Goal: Transaction & Acquisition: Book appointment/travel/reservation

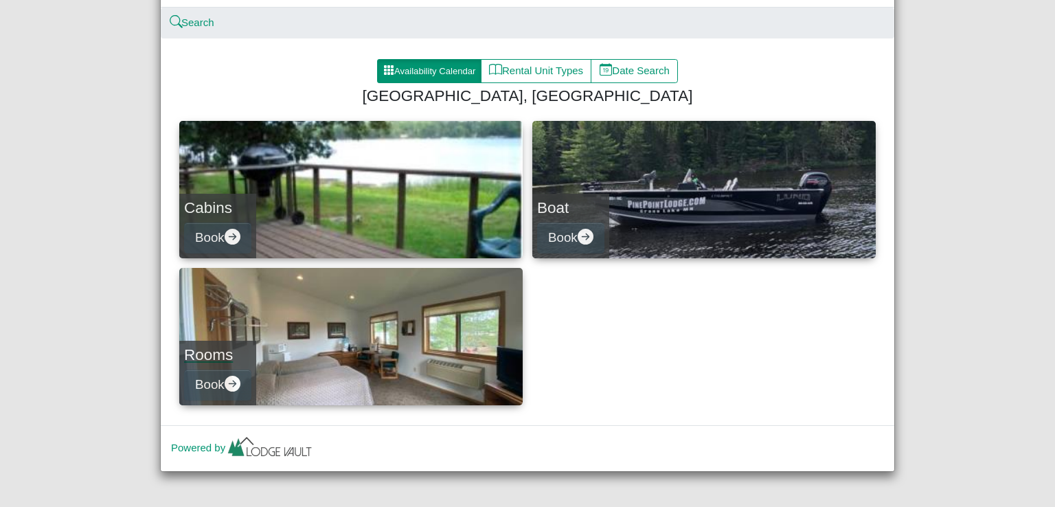
scroll to position [104, 0]
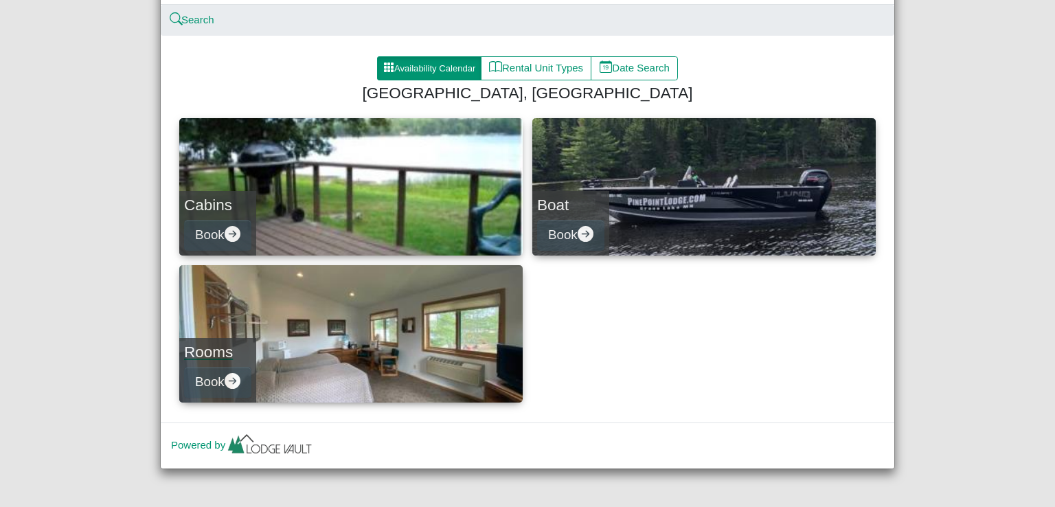
click at [297, 347] on link "Rooms Book" at bounding box center [350, 333] width 343 height 137
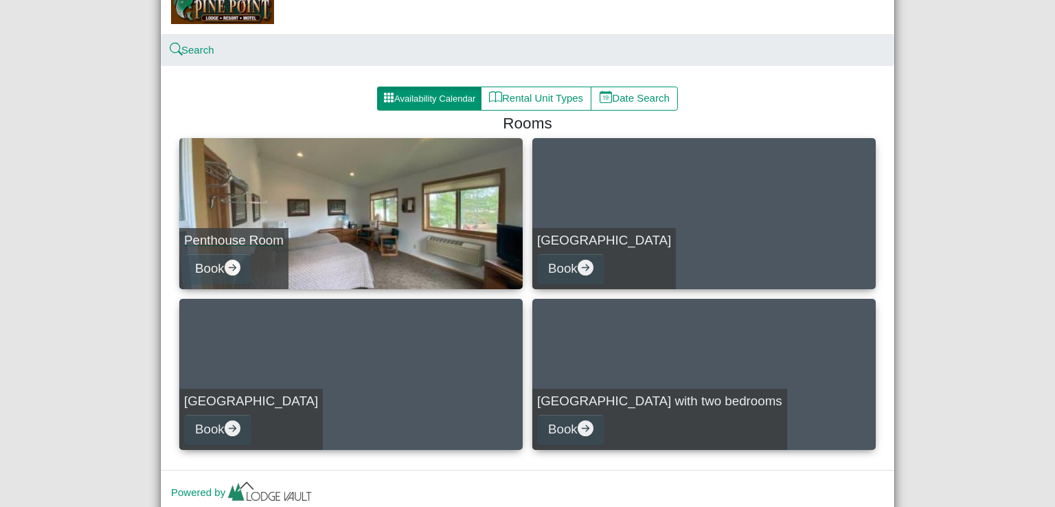
scroll to position [122, 0]
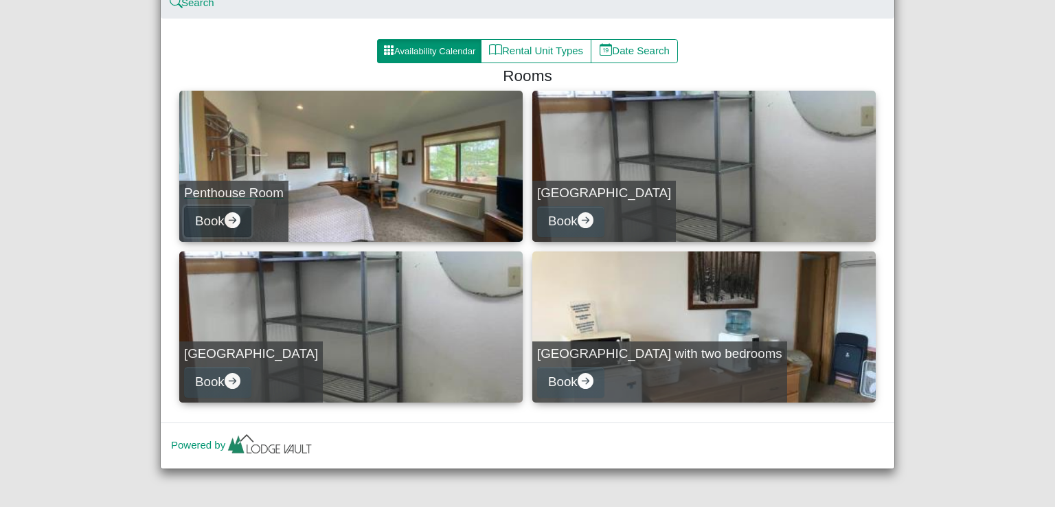
click at [218, 219] on button "Book" at bounding box center [217, 221] width 67 height 31
select select "*"
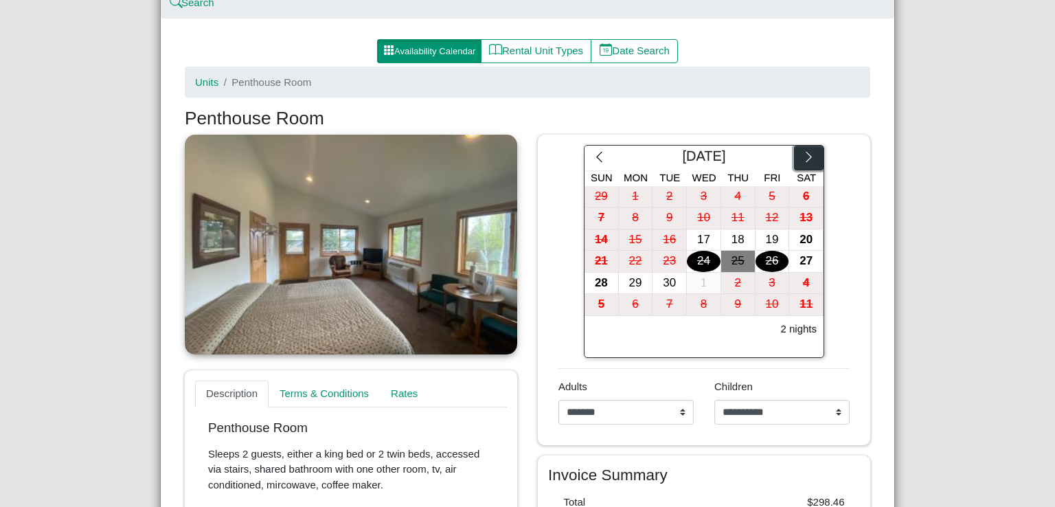
click at [802, 157] on icon "chevron right" at bounding box center [808, 156] width 13 height 13
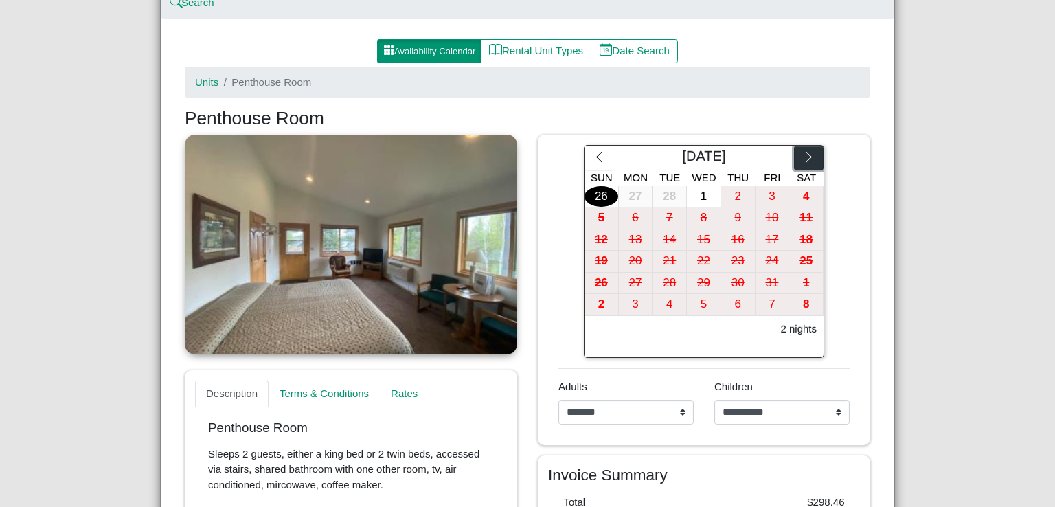
click at [802, 157] on icon "chevron right" at bounding box center [808, 156] width 13 height 13
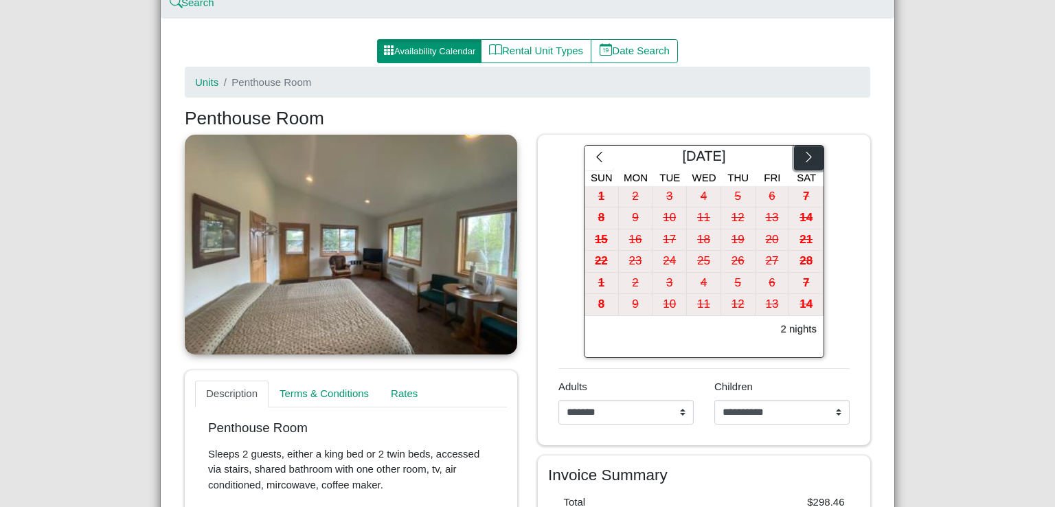
click at [802, 157] on icon "chevron right" at bounding box center [808, 156] width 13 height 13
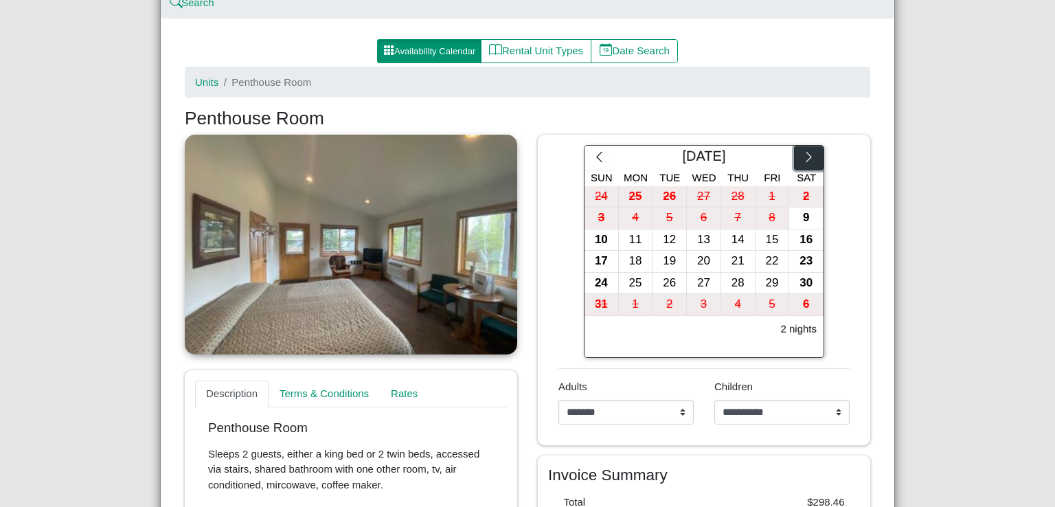
click at [802, 157] on icon "chevron right" at bounding box center [808, 156] width 13 height 13
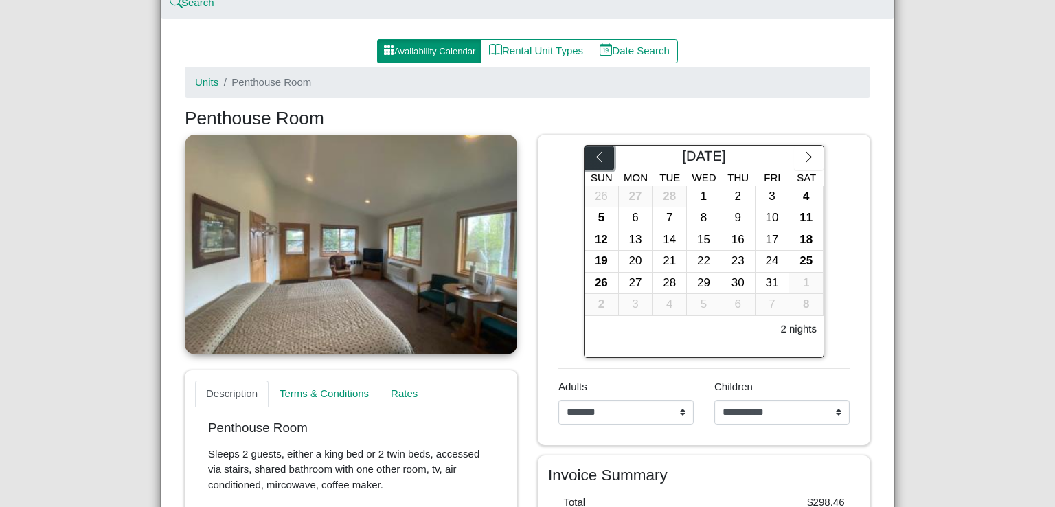
click at [604, 159] on button "button" at bounding box center [599, 158] width 30 height 25
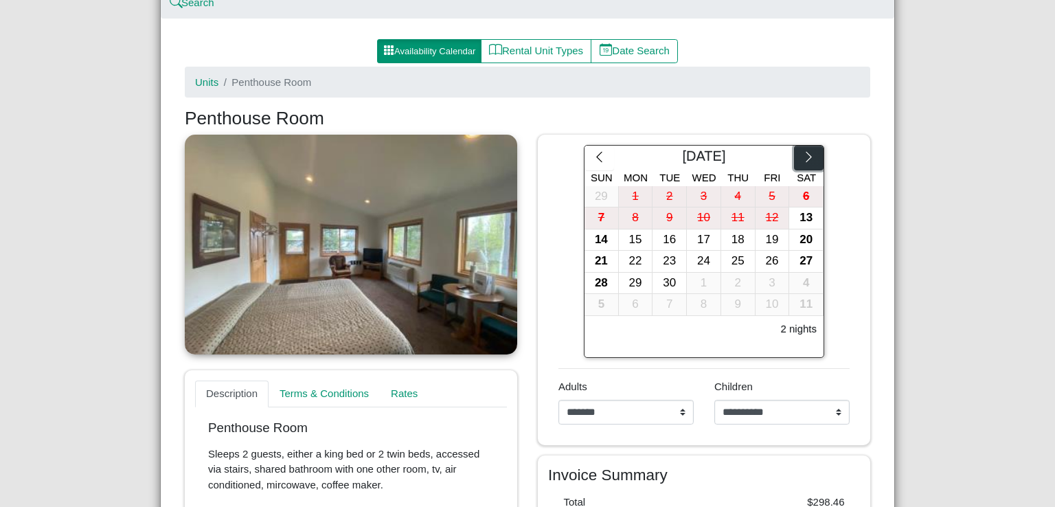
click at [802, 158] on icon "chevron right" at bounding box center [808, 156] width 13 height 13
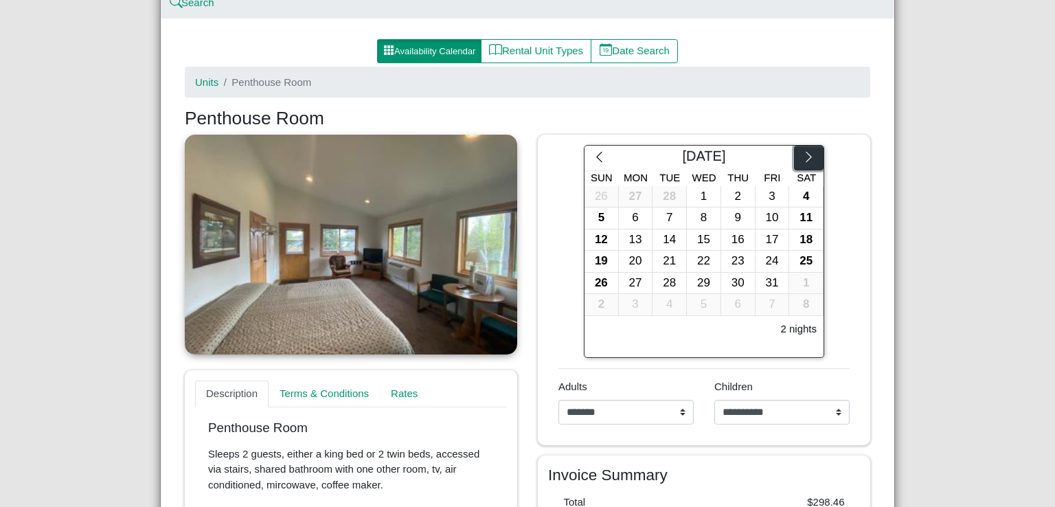
click at [802, 158] on icon "chevron right" at bounding box center [808, 156] width 13 height 13
click at [710, 284] on div "26" at bounding box center [704, 283] width 34 height 21
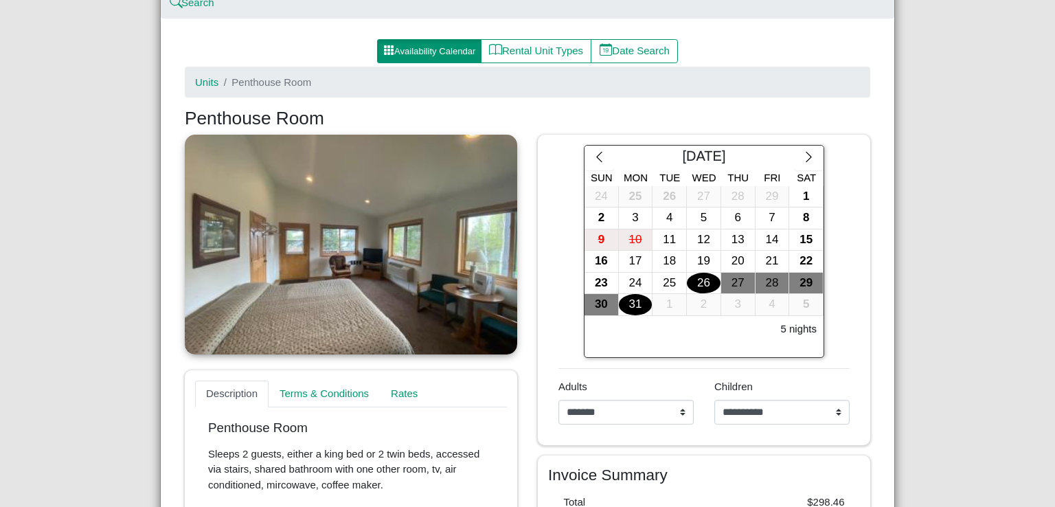
click at [621, 300] on div "31" at bounding box center [636, 304] width 34 height 21
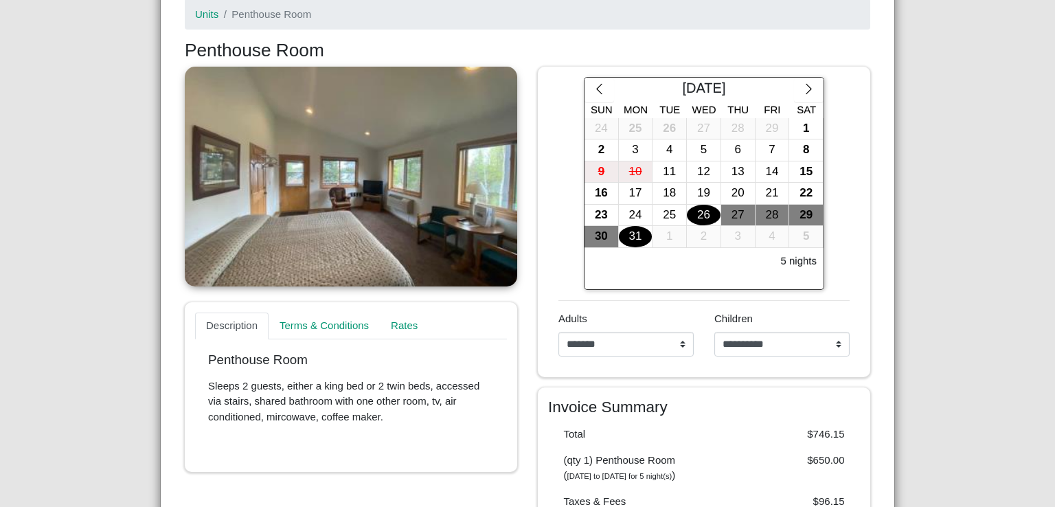
scroll to position [190, 0]
click at [810, 342] on select "**********" at bounding box center [781, 343] width 135 height 25
select select "*"
click at [714, 331] on select "**********" at bounding box center [781, 343] width 135 height 25
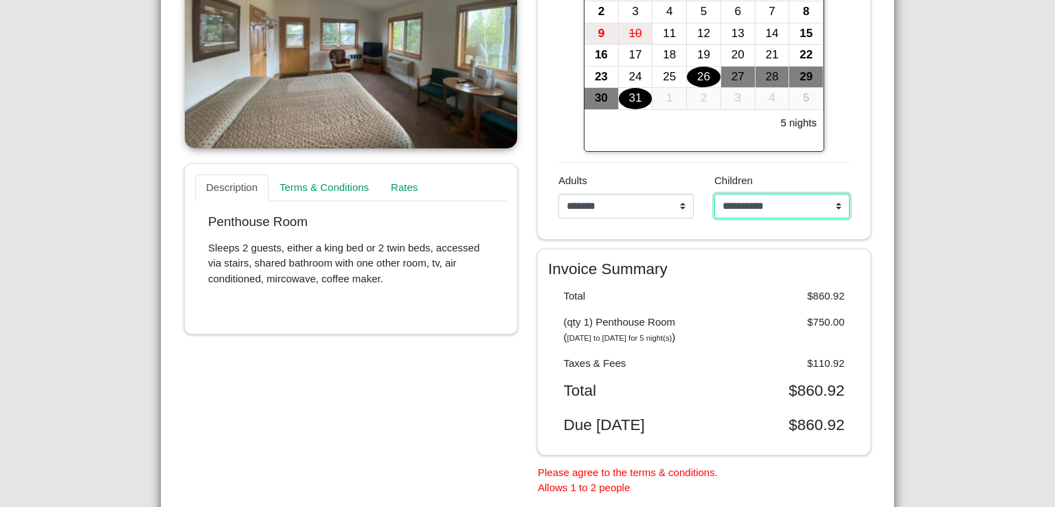
scroll to position [396, 0]
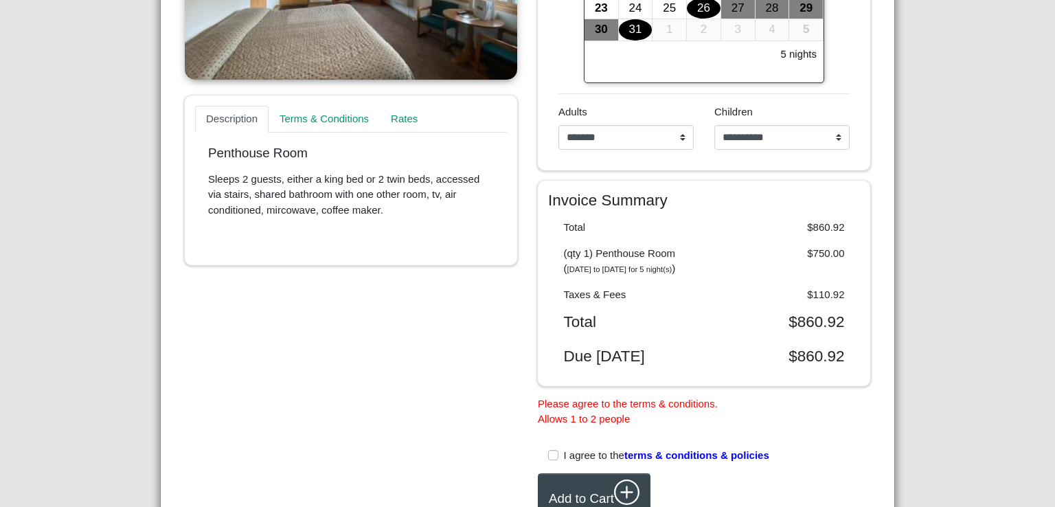
drag, startPoint x: 77, startPoint y: 1, endPoint x: 279, endPoint y: 273, distance: 339.7
click at [279, 273] on div "Description Terms & Conditions Rates Penthouse Room Sleeps 2 guests, either a k…" at bounding box center [350, 186] width 353 height 653
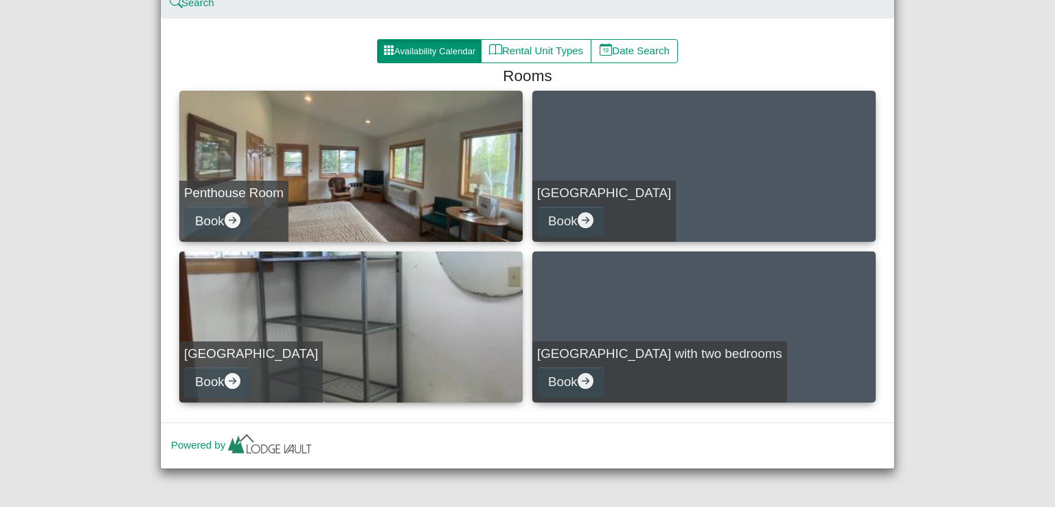
scroll to position [53, 0]
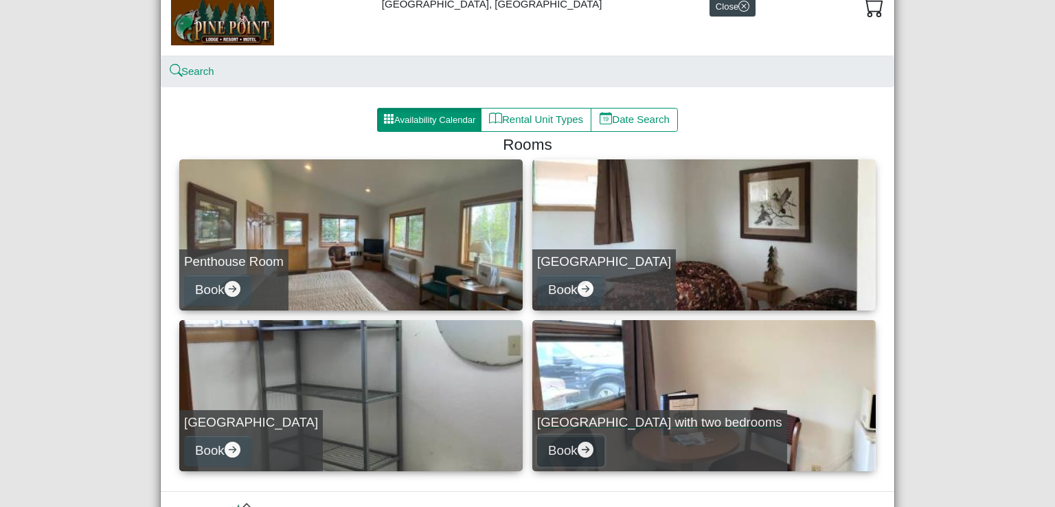
click at [589, 446] on icon "arrow right circle fill" at bounding box center [586, 450] width 16 height 16
select select "*"
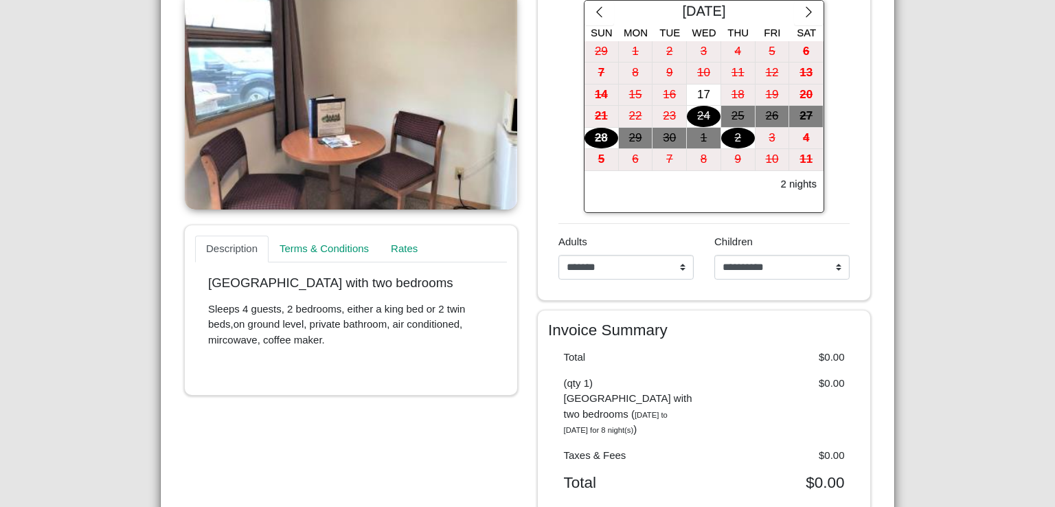
scroll to position [259, 0]
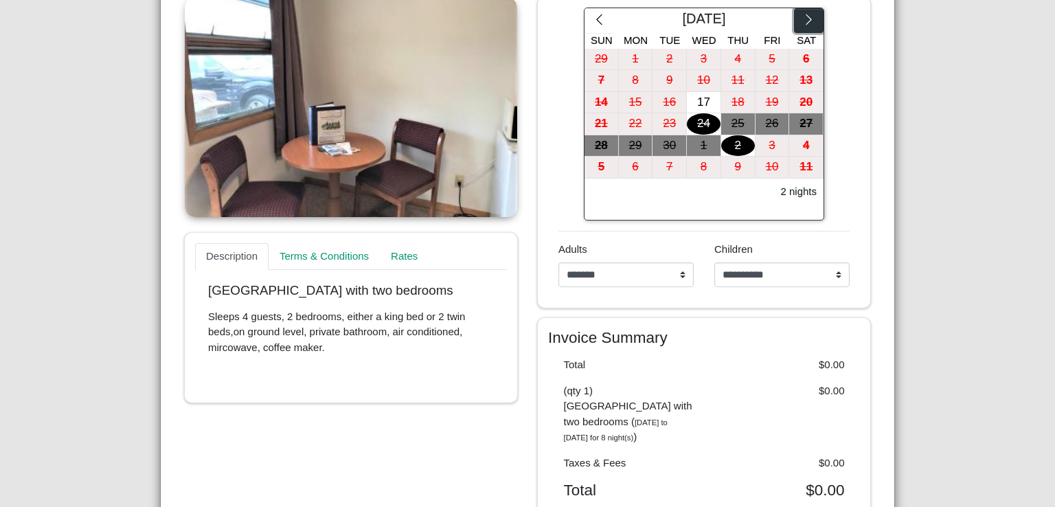
click at [802, 26] on button "button" at bounding box center [809, 20] width 30 height 25
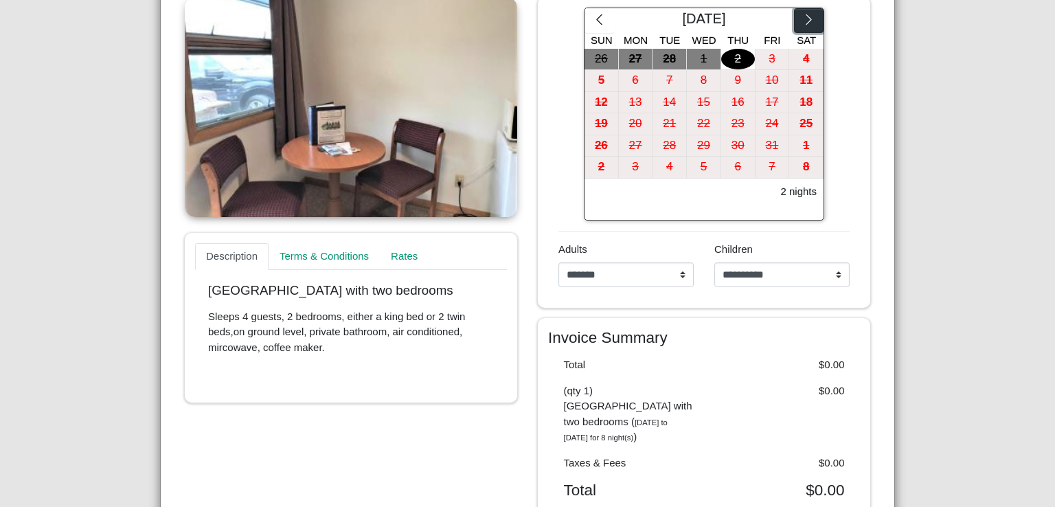
click at [802, 26] on button "button" at bounding box center [809, 20] width 30 height 25
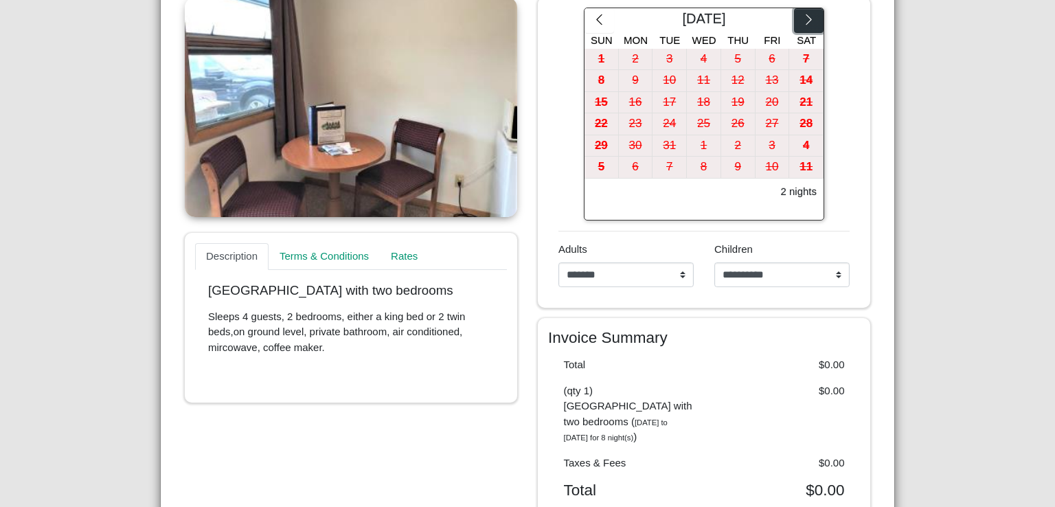
click at [802, 26] on button "button" at bounding box center [809, 20] width 30 height 25
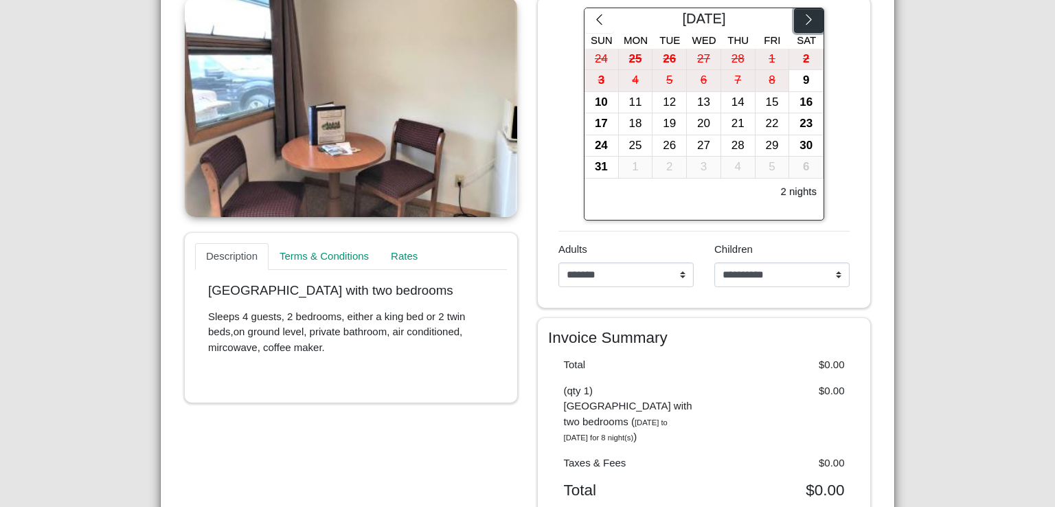
click at [802, 26] on button "button" at bounding box center [809, 20] width 30 height 25
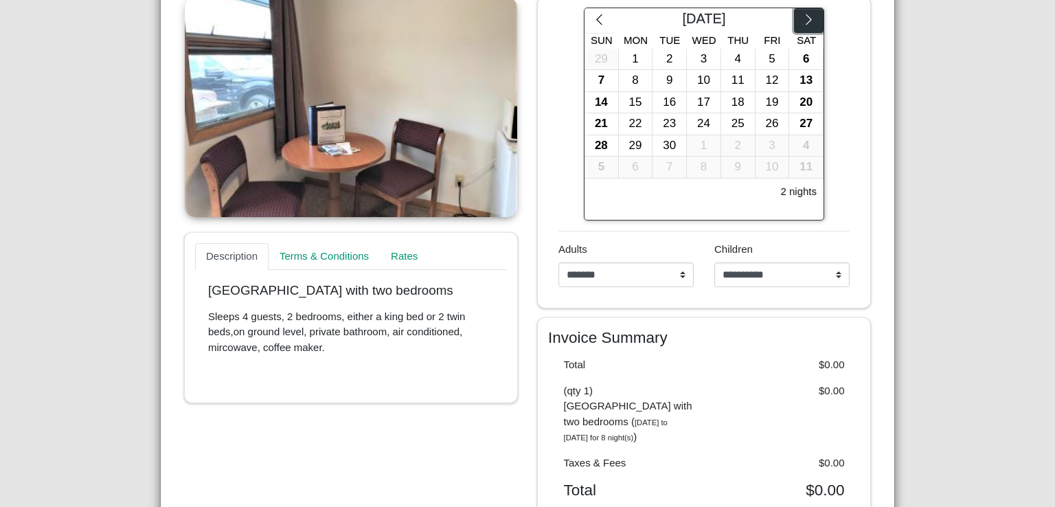
click at [802, 26] on button "button" at bounding box center [809, 20] width 30 height 25
click at [709, 146] on div "26" at bounding box center [704, 145] width 34 height 21
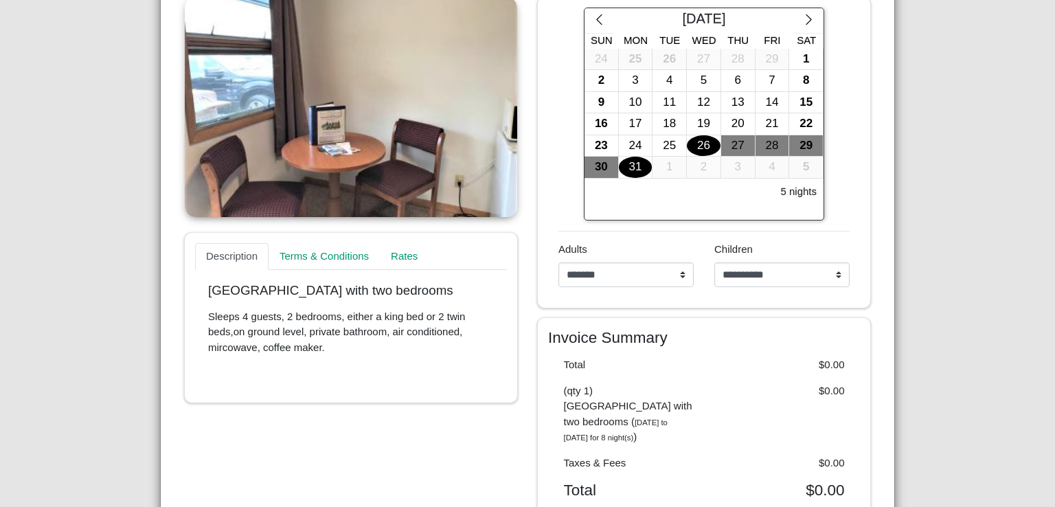
click at [625, 166] on div "31" at bounding box center [636, 167] width 34 height 21
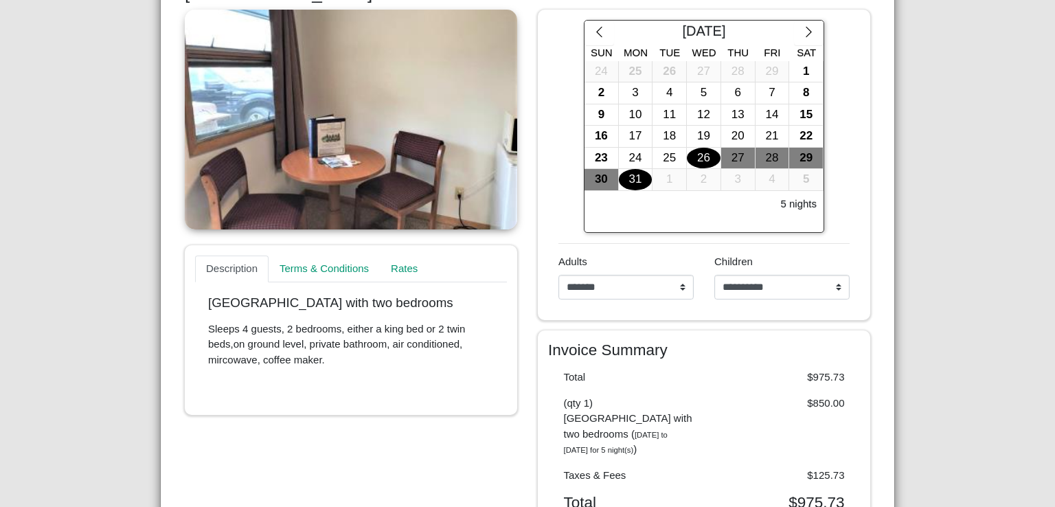
scroll to position [0, 0]
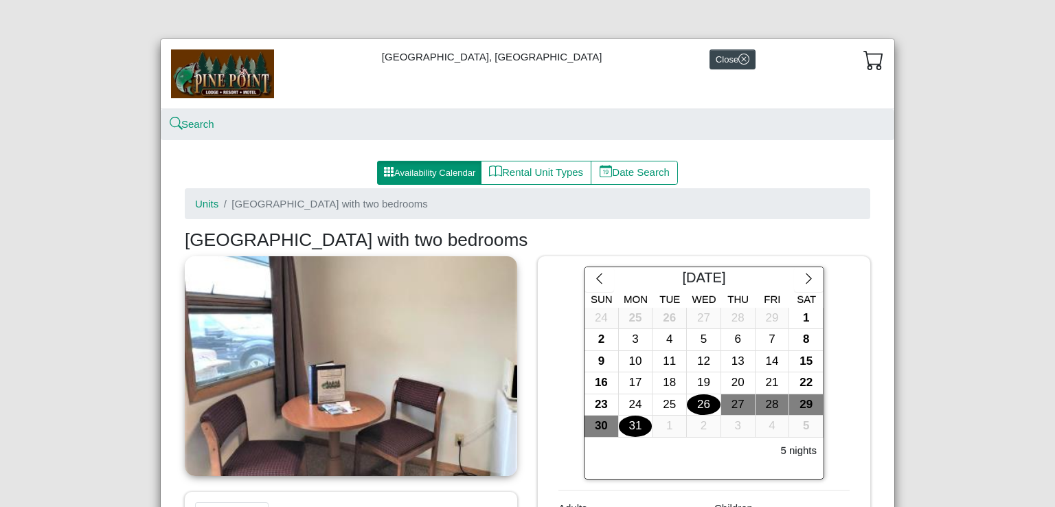
click at [238, 67] on img at bounding box center [222, 73] width 103 height 48
